Goal: Information Seeking & Learning: Learn about a topic

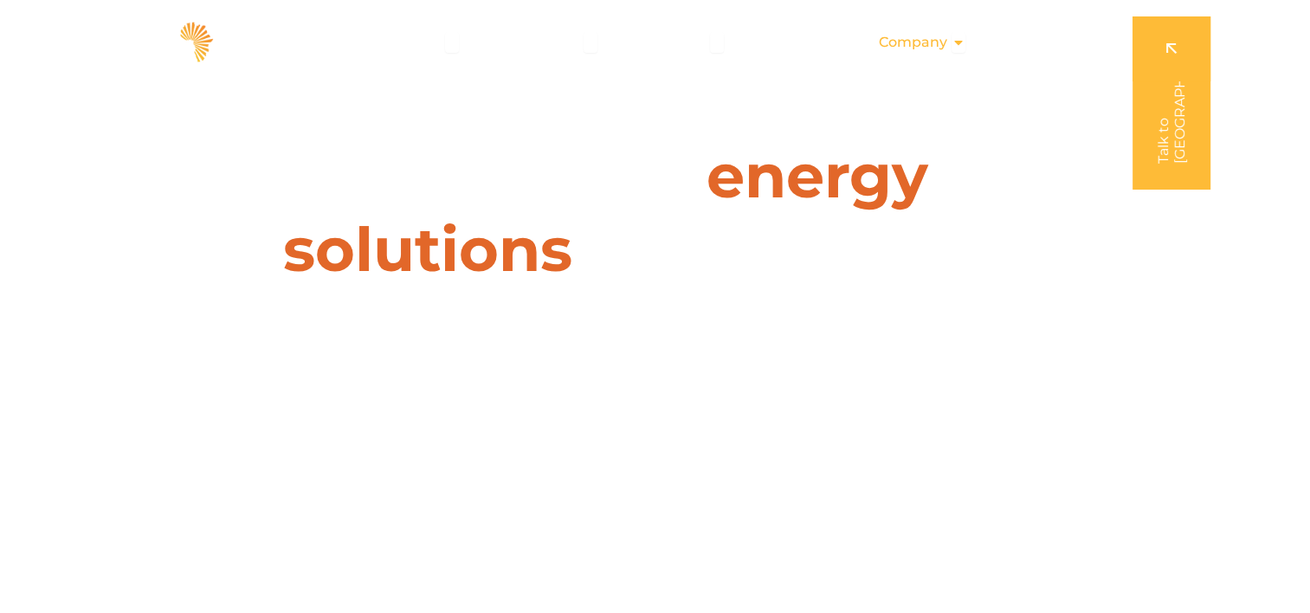
click at [927, 48] on span "Company" at bounding box center [913, 42] width 68 height 21
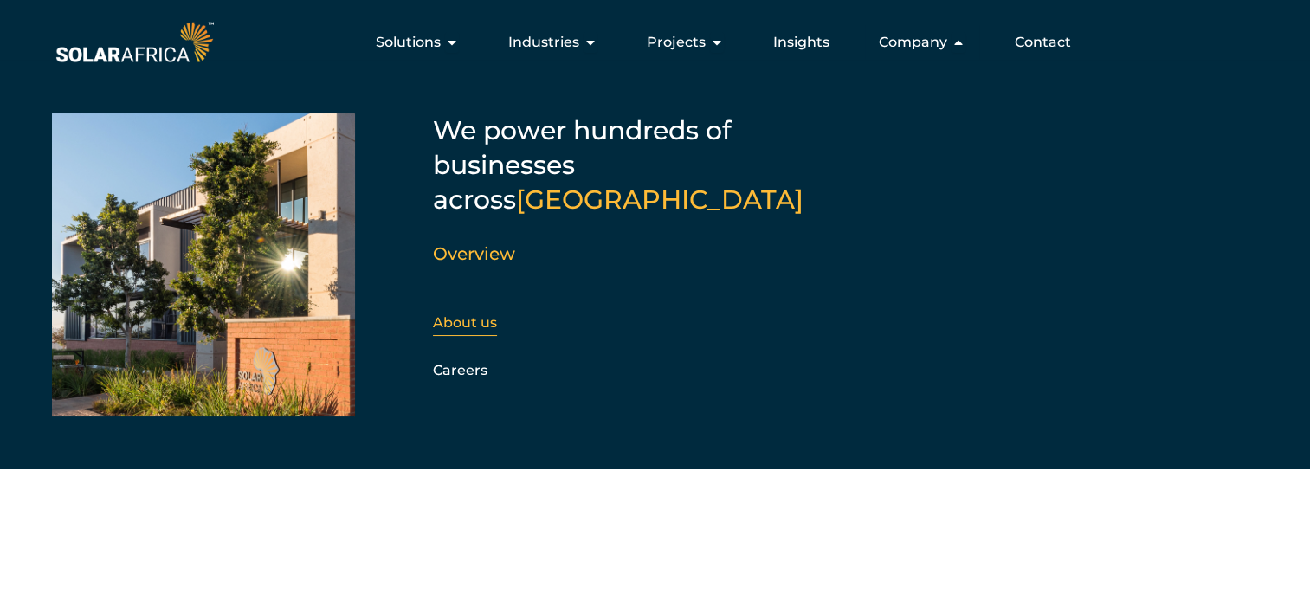
click at [463, 314] on link "About us" at bounding box center [465, 322] width 64 height 16
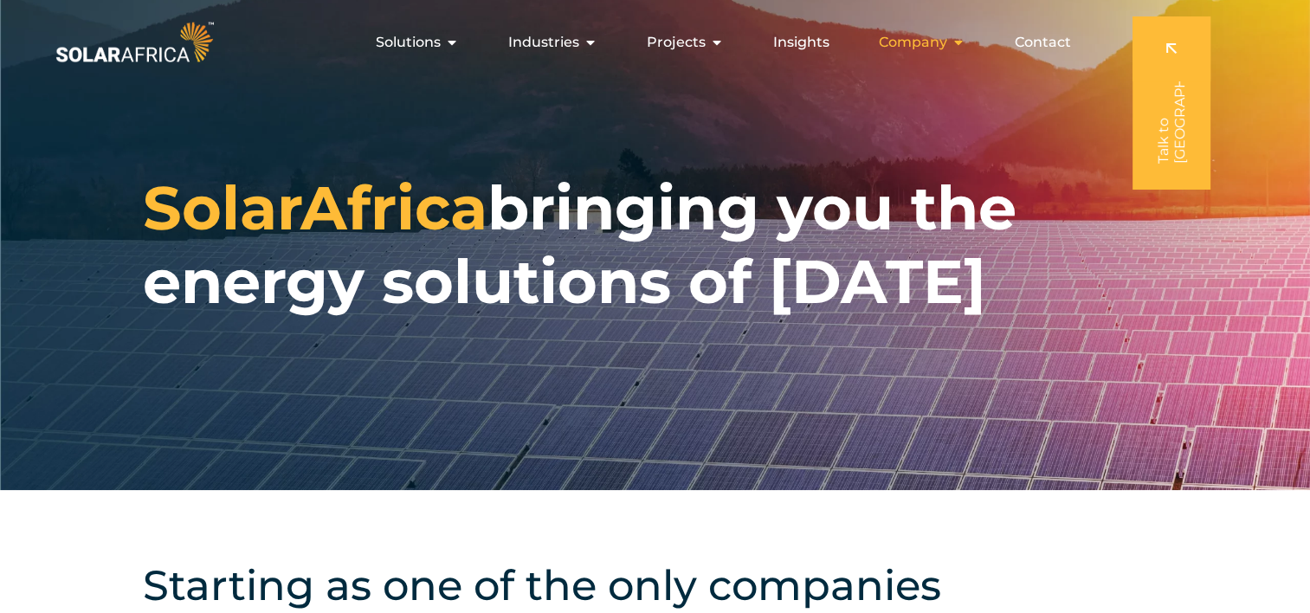
click at [905, 40] on span "Company" at bounding box center [913, 42] width 68 height 21
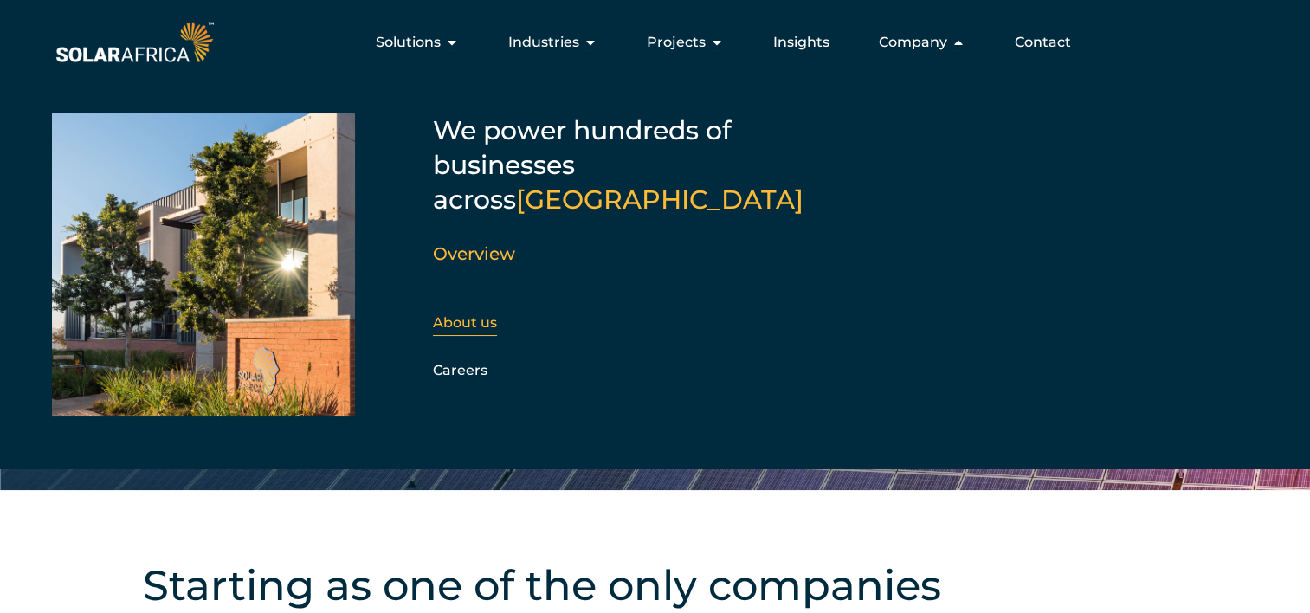
click at [463, 310] on div "About us" at bounding box center [526, 323] width 187 height 26
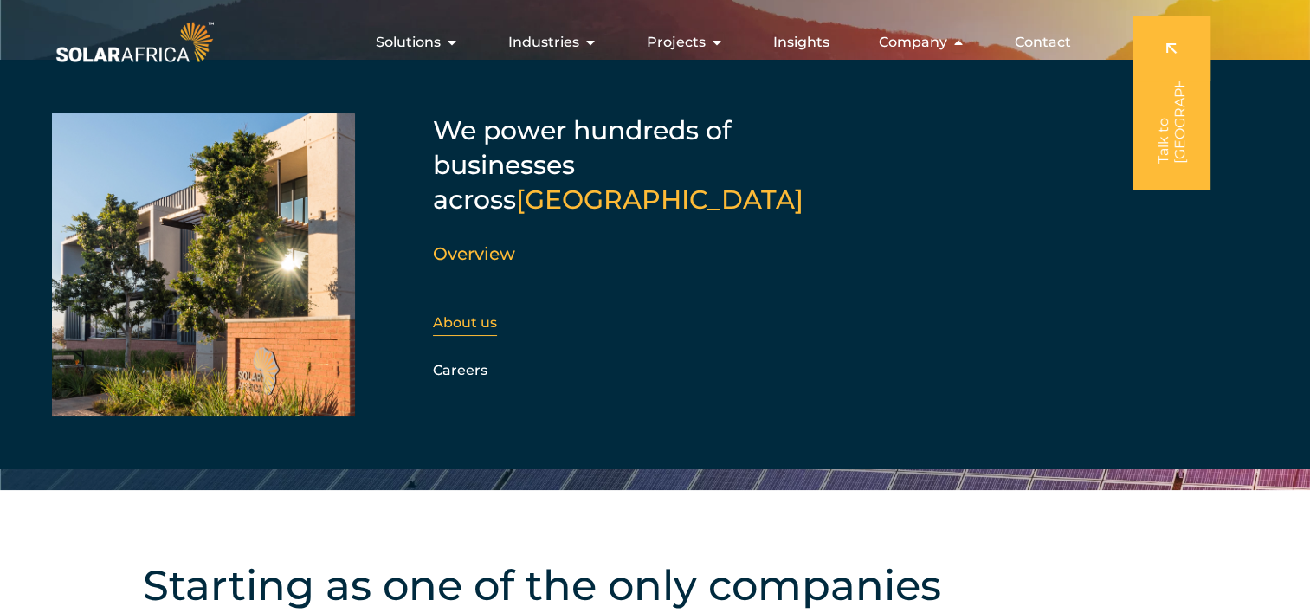
click at [465, 314] on link "About us" at bounding box center [465, 322] width 64 height 16
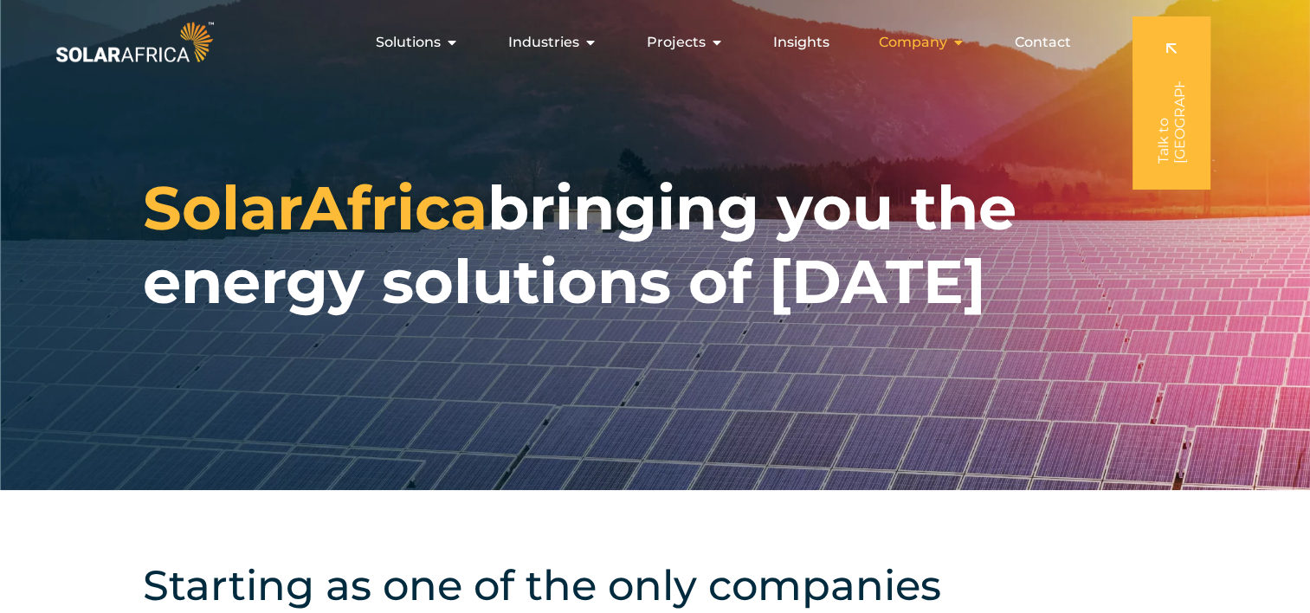
click at [937, 41] on span "Company" at bounding box center [913, 42] width 68 height 21
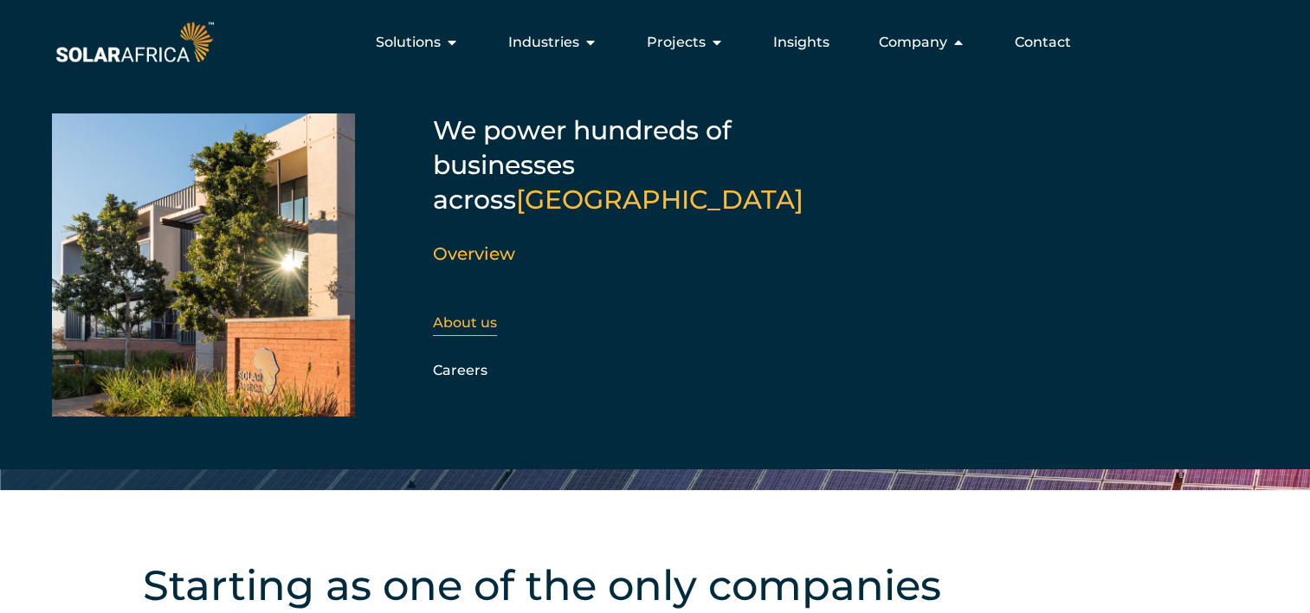
click at [470, 314] on link "About us" at bounding box center [465, 322] width 64 height 16
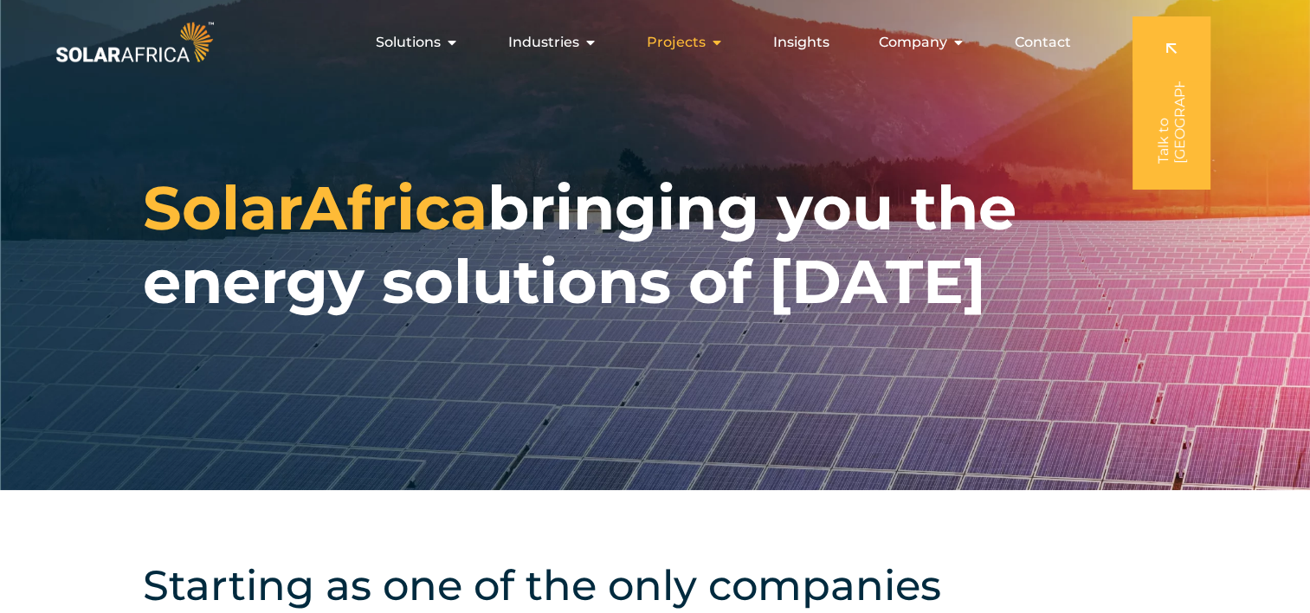
click at [707, 46] on div "Projects Close Projects Open Projects" at bounding box center [685, 42] width 105 height 35
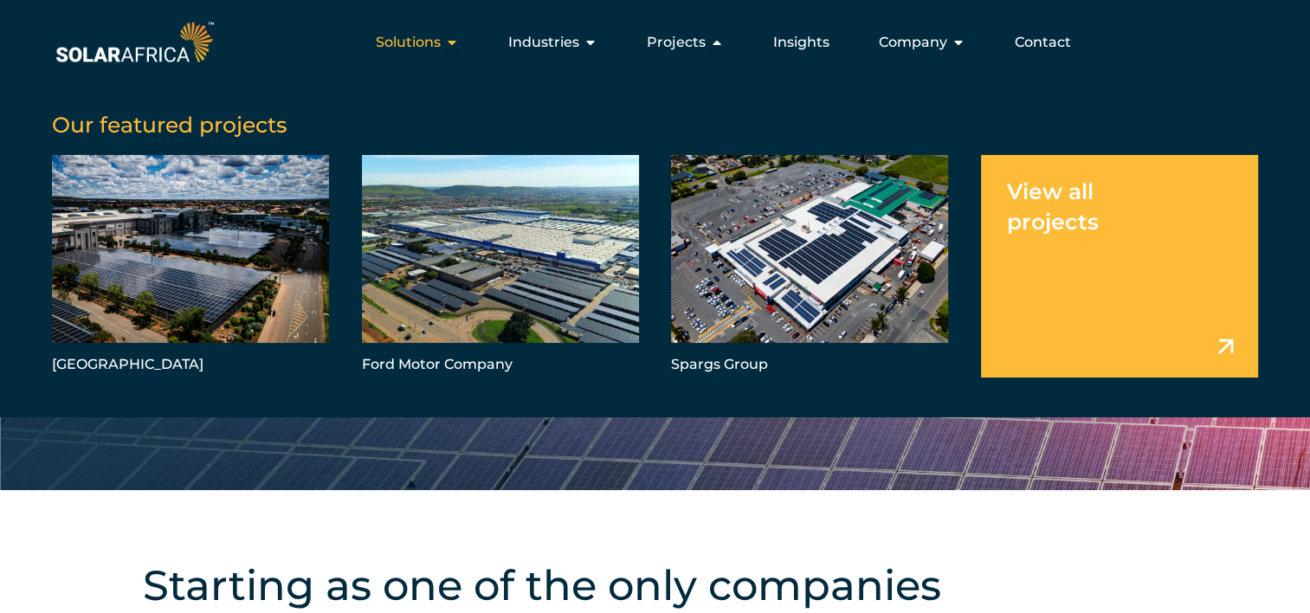
click at [457, 36] on icon "Menu" at bounding box center [452, 43] width 14 height 14
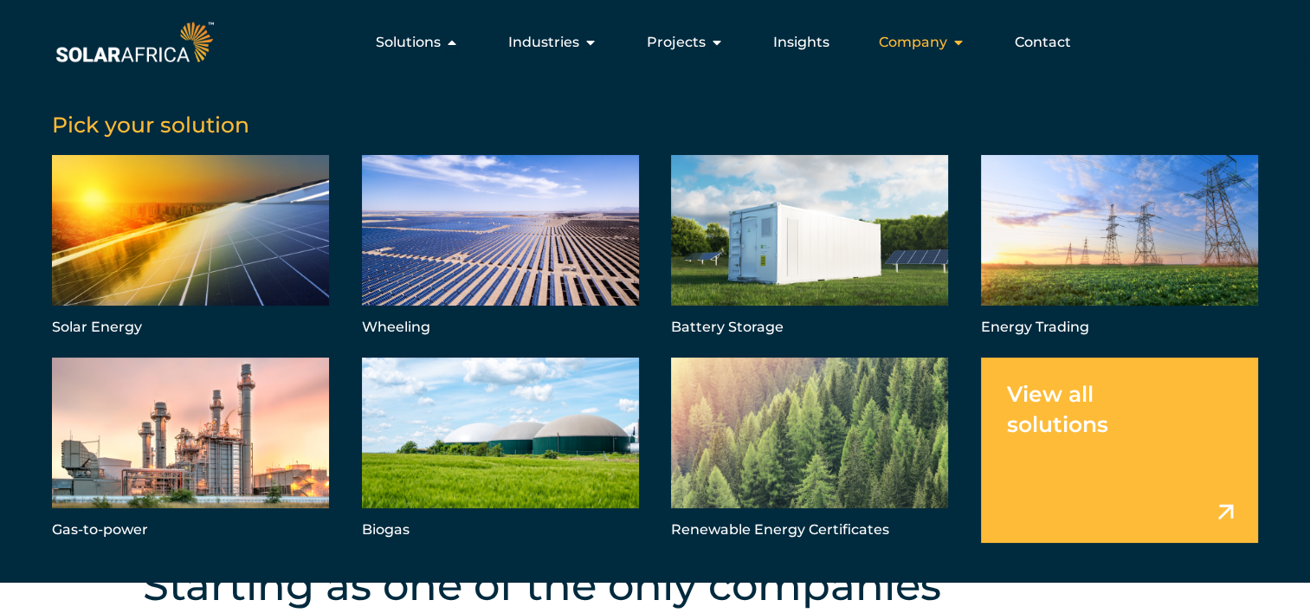
click at [946, 42] on span "Company" at bounding box center [913, 42] width 68 height 21
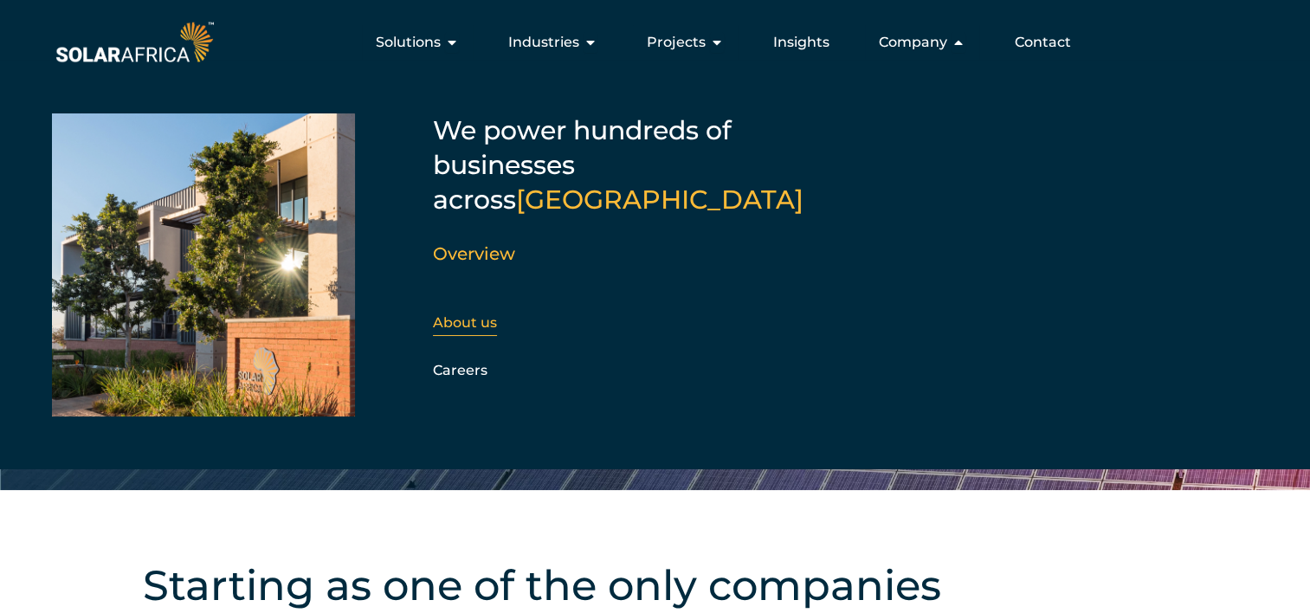
click at [475, 314] on link "About us" at bounding box center [465, 322] width 64 height 16
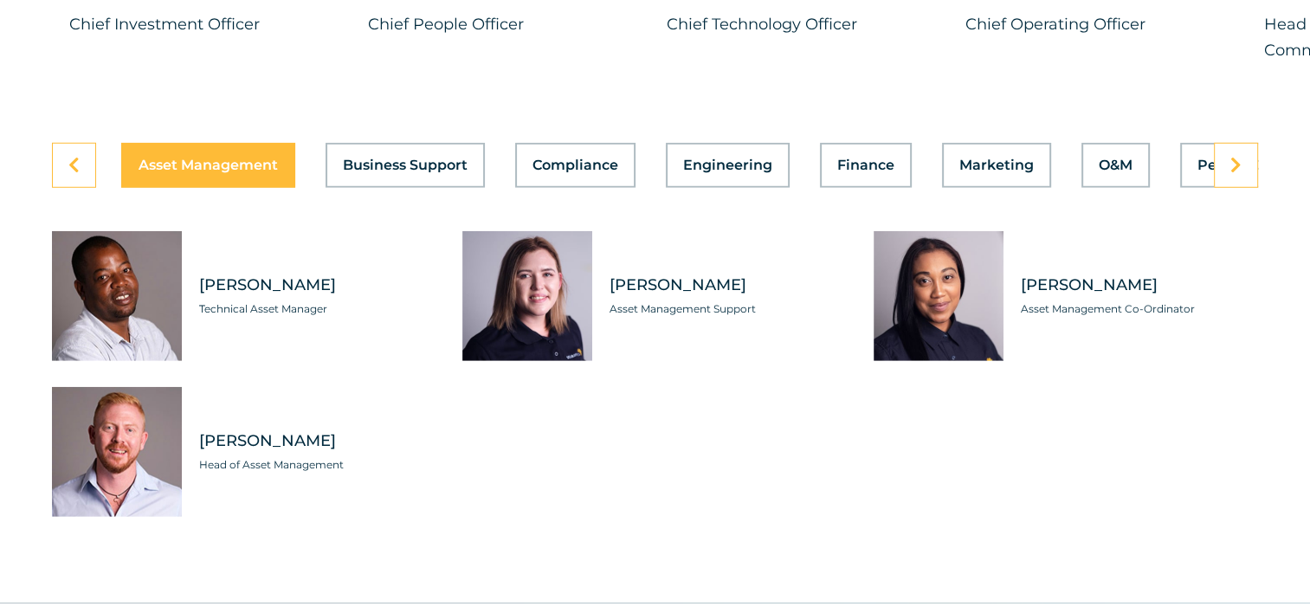
scroll to position [4867, 0]
click at [1089, 150] on button "O&M" at bounding box center [1116, 165] width 68 height 45
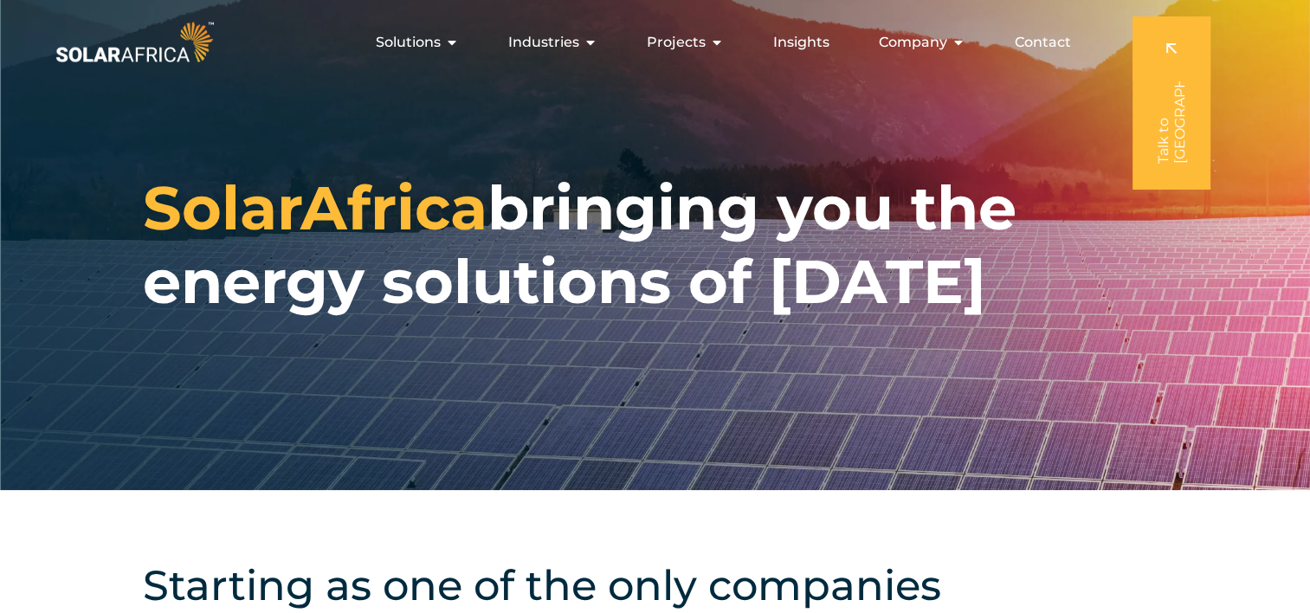
scroll to position [0, 0]
